Goal: Find contact information: Find contact information

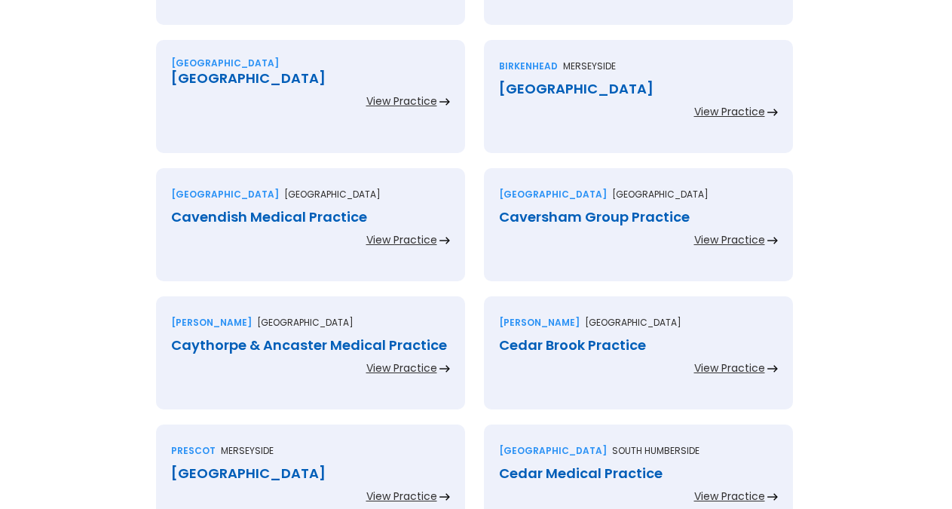
scroll to position [1298, 0]
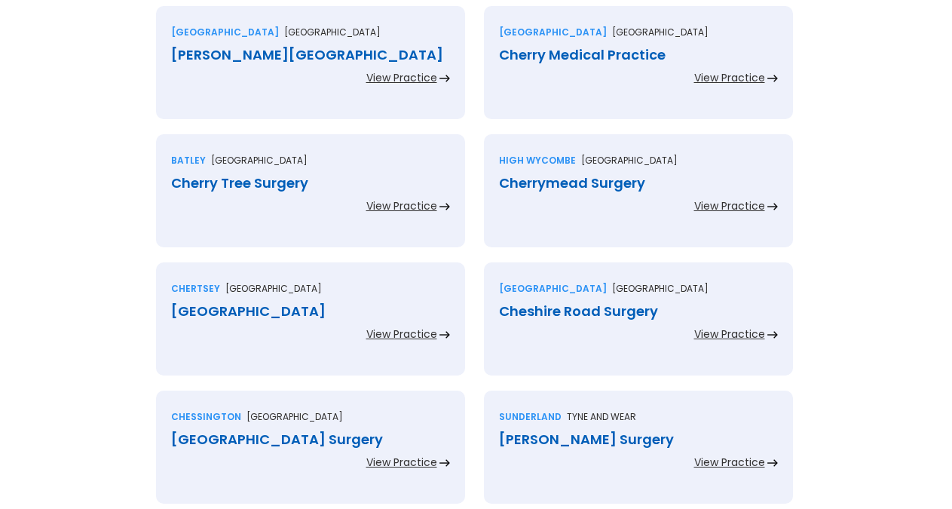
scroll to position [692, 0]
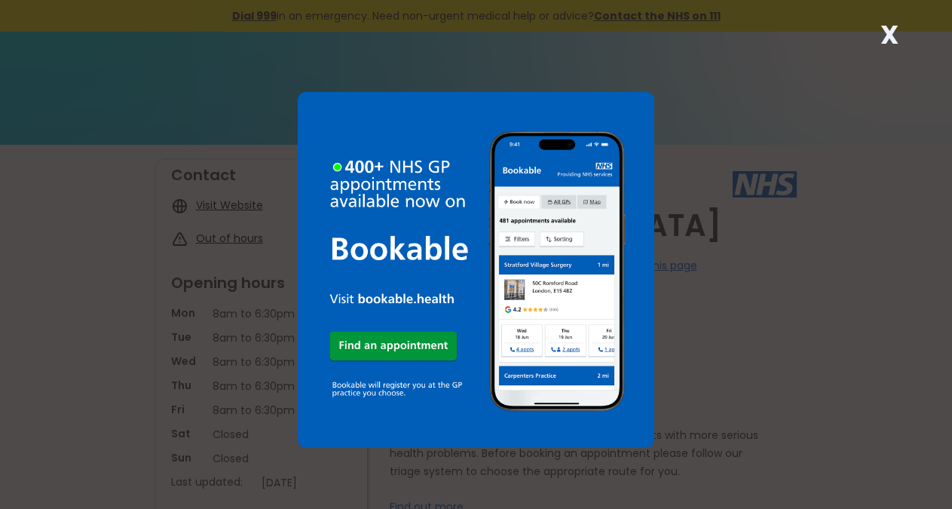
click at [890, 28] on strong "X" at bounding box center [890, 35] width 18 height 36
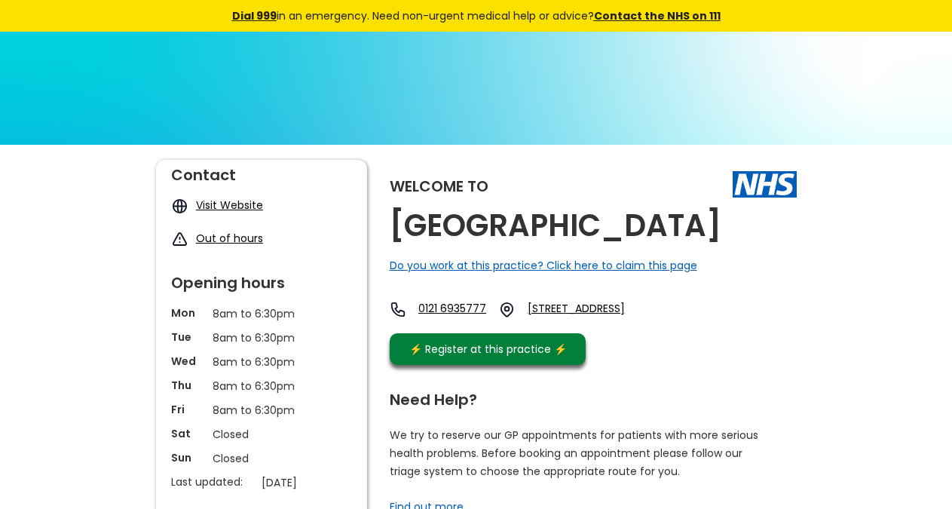
copy div "[GEOGRAPHIC_DATA]"
drag, startPoint x: 757, startPoint y: 232, endPoint x: 713, endPoint y: 183, distance: 65.7
click at [731, 231] on div "Welcome to [GEOGRAPHIC_DATA] Do you work at this practice? Click here to claim …" at bounding box center [593, 266] width 407 height 213
copy link "B31 4tu"
drag, startPoint x: 672, startPoint y: 336, endPoint x: 418, endPoint y: 28, distance: 399.5
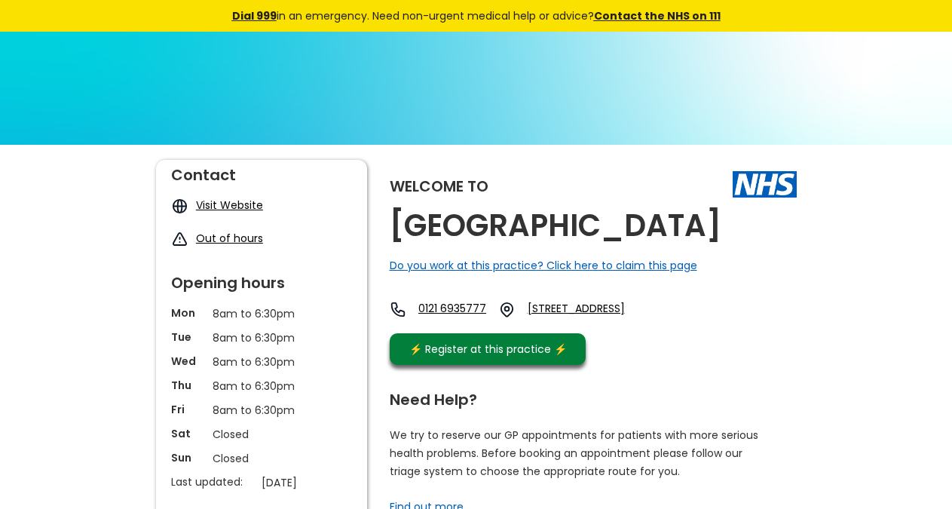
click at [633, 326] on div "0121 6935777 [STREET_ADDRESS]" at bounding box center [527, 313] width 274 height 25
copy link "[STREET_ADDRESS]"
